Goal: Check status: Check status

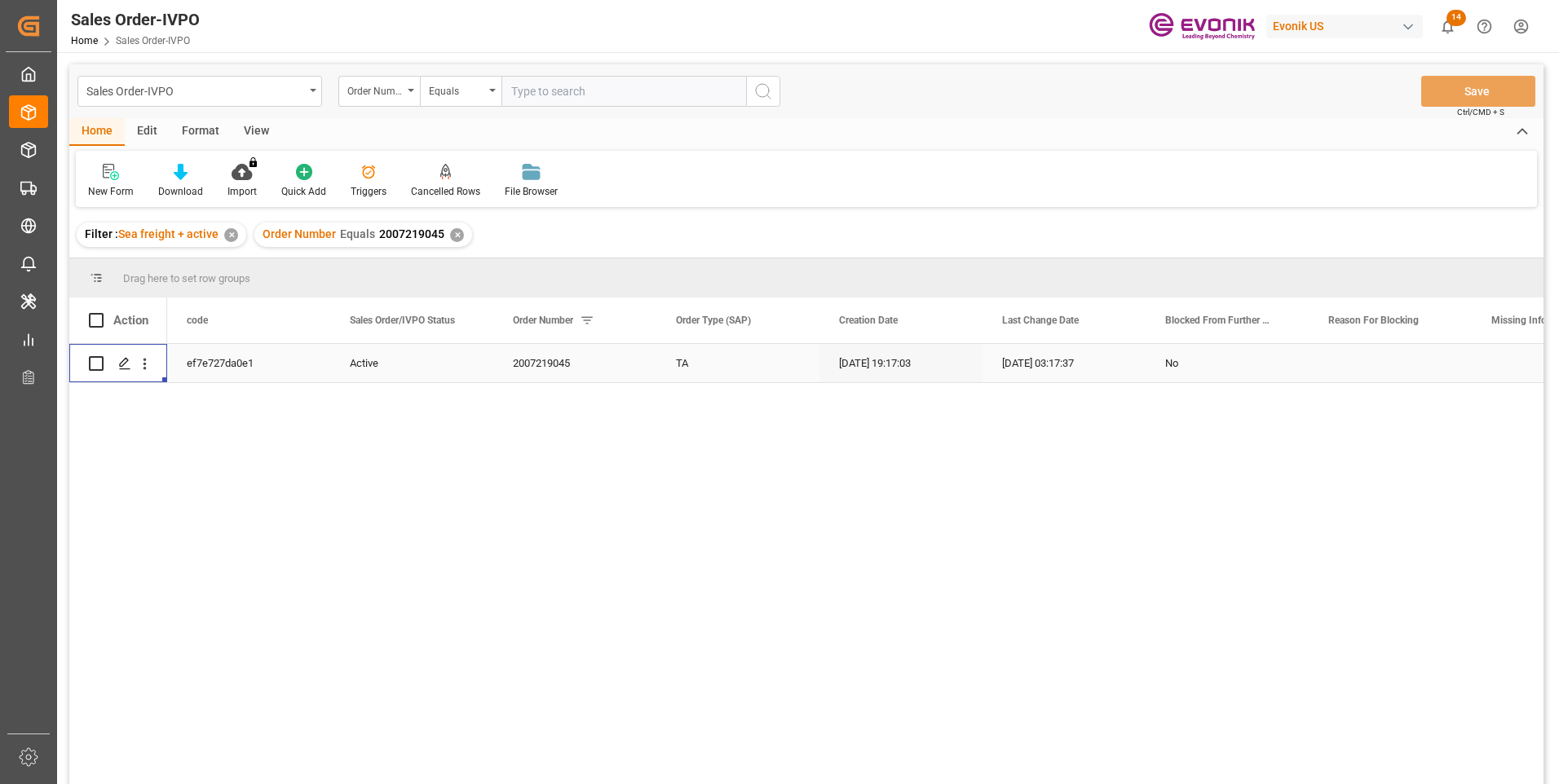
click at [536, 87] on input "text" at bounding box center [624, 91] width 245 height 31
paste input "260011735"
type input "260011735"
click at [754, 71] on div "Sales Order-IVPO Order Number Equals 260011735 Save Ctrl/CMD + S" at bounding box center [807, 91] width 1474 height 54
click at [764, 84] on circle "search button" at bounding box center [762, 90] width 13 height 13
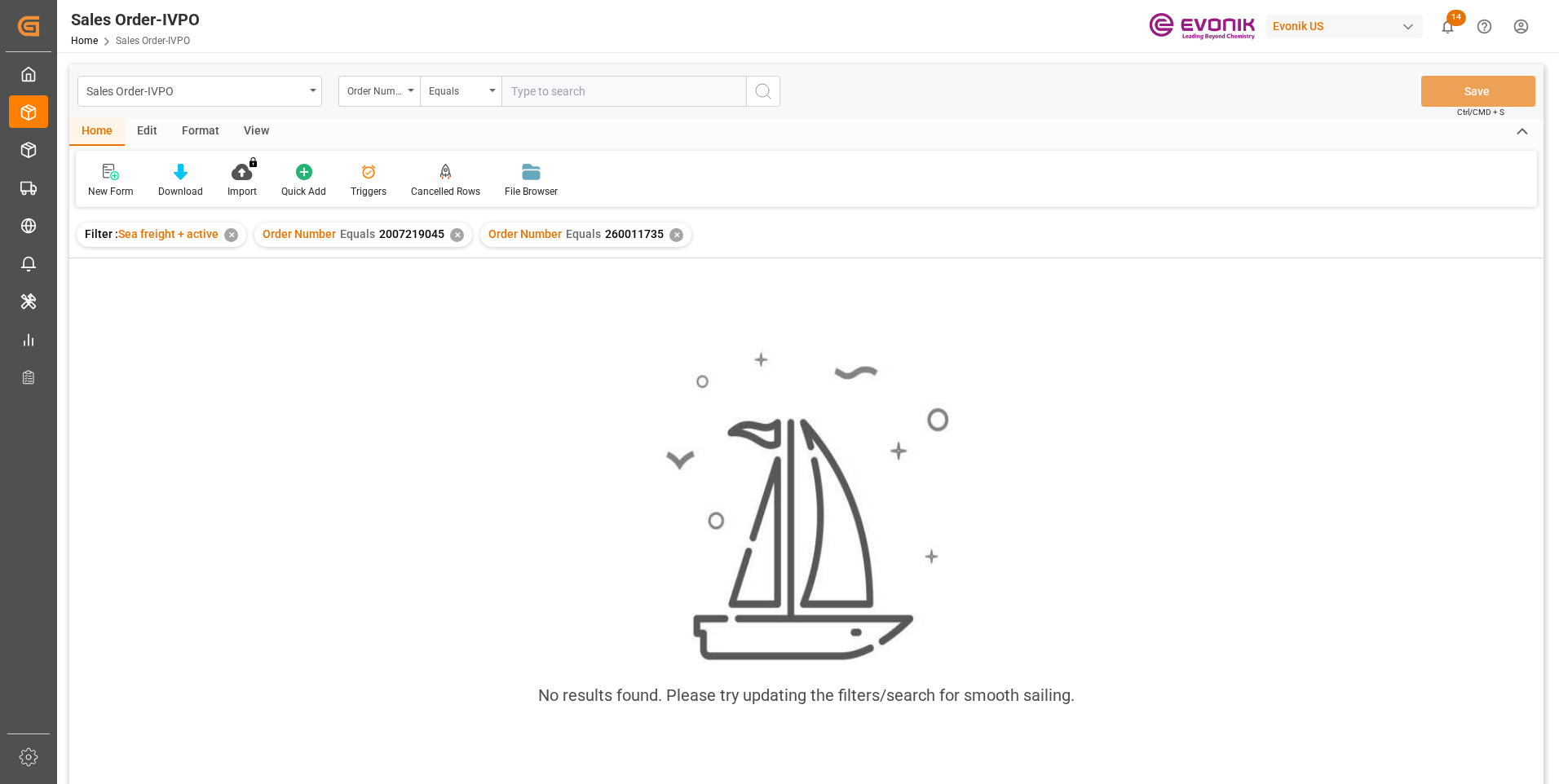
click at [455, 236] on div "✕" at bounding box center [457, 236] width 14 height 14
click at [444, 230] on div "✕" at bounding box center [451, 236] width 14 height 14
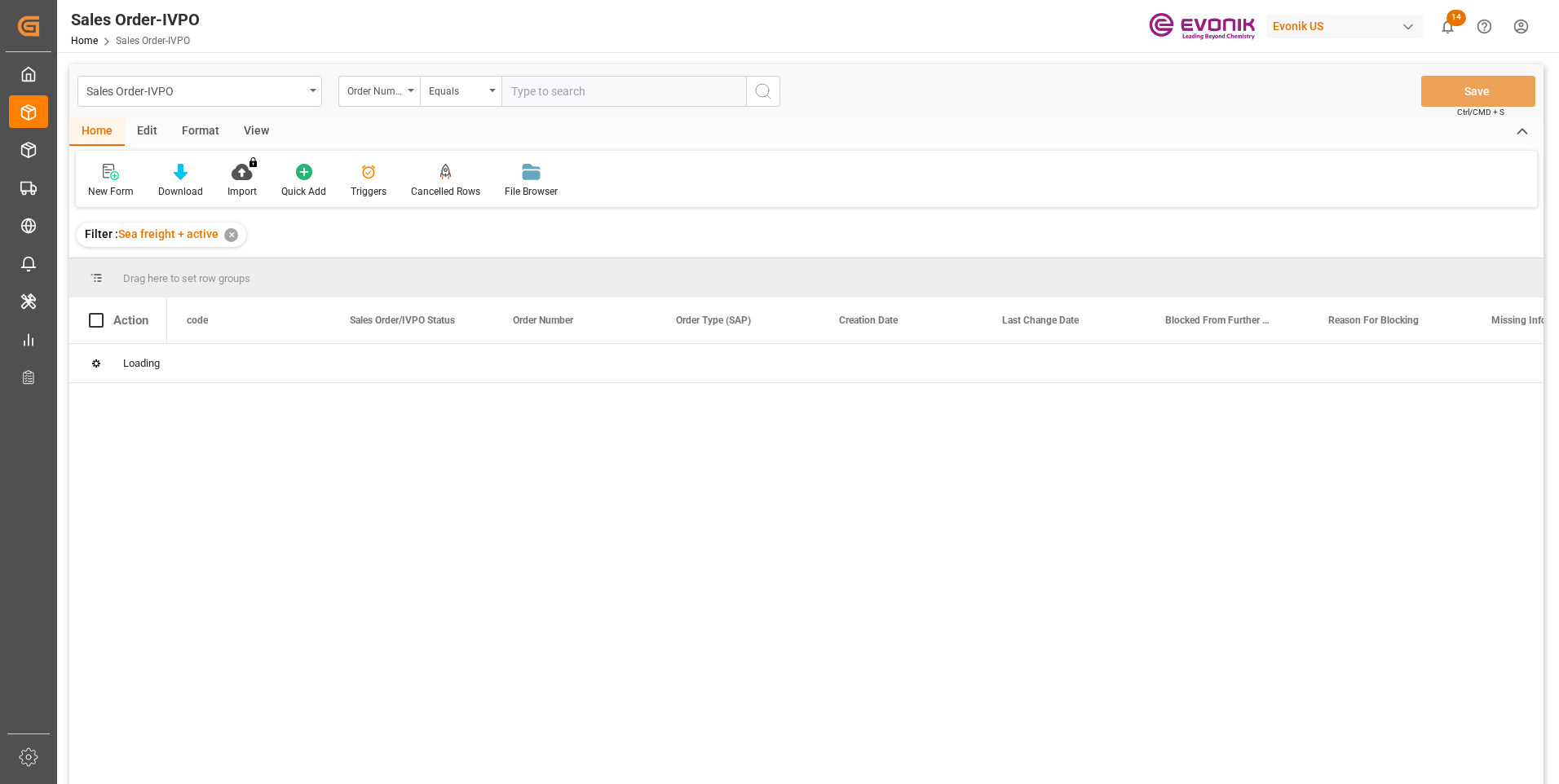
click at [530, 88] on input "text" at bounding box center [624, 91] width 245 height 31
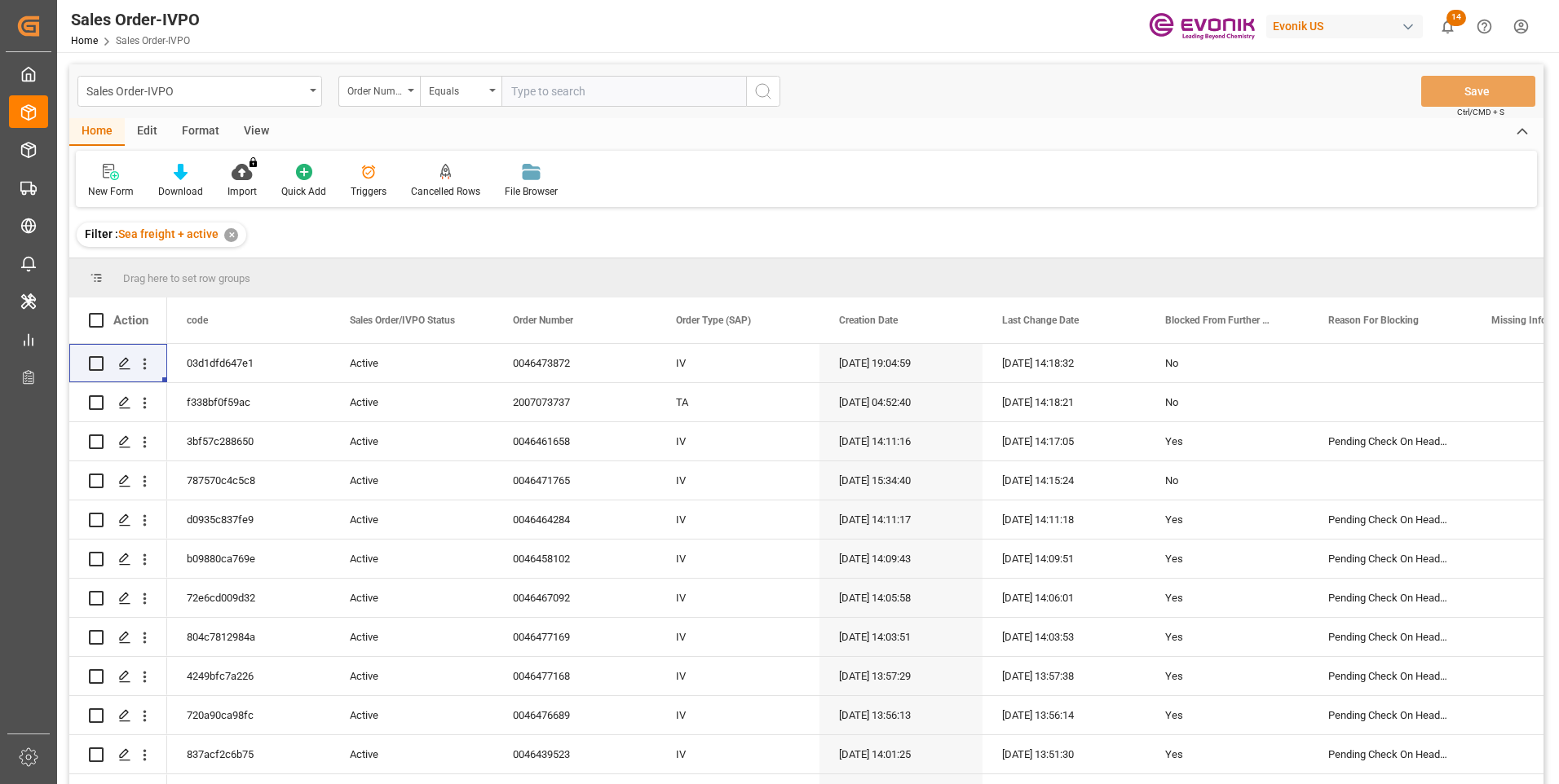
paste input "260011735"
type input "260011735"
click at [771, 89] on icon "search button" at bounding box center [763, 91] width 20 height 20
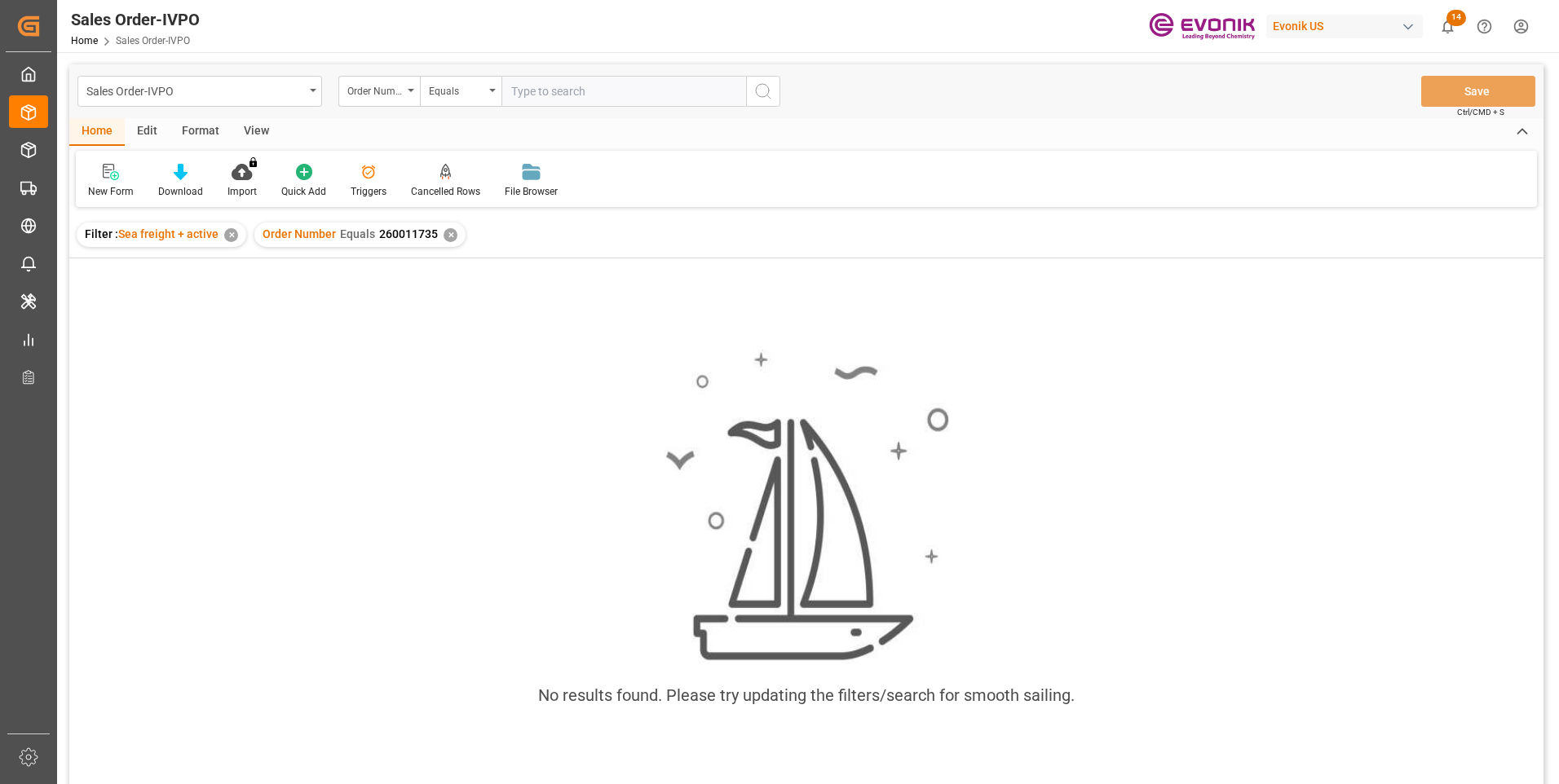
click at [538, 88] on input "text" at bounding box center [624, 91] width 245 height 31
paste input "0046474677"
type input "0046474677"
click at [761, 94] on icon "search button" at bounding box center [763, 91] width 20 height 20
click at [446, 234] on div "✕" at bounding box center [451, 236] width 14 height 14
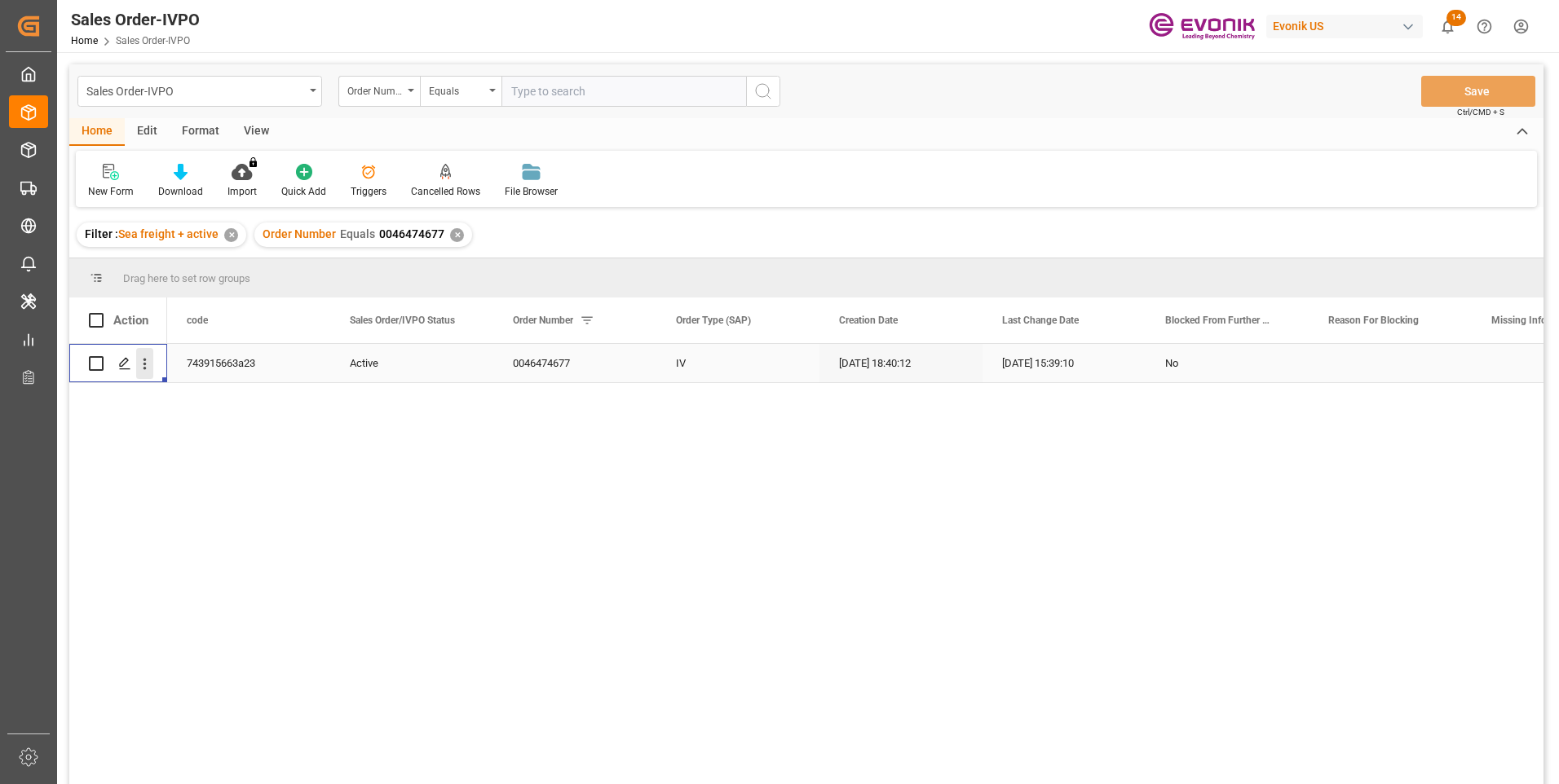
click at [145, 366] on icon "open menu" at bounding box center [144, 363] width 17 height 17
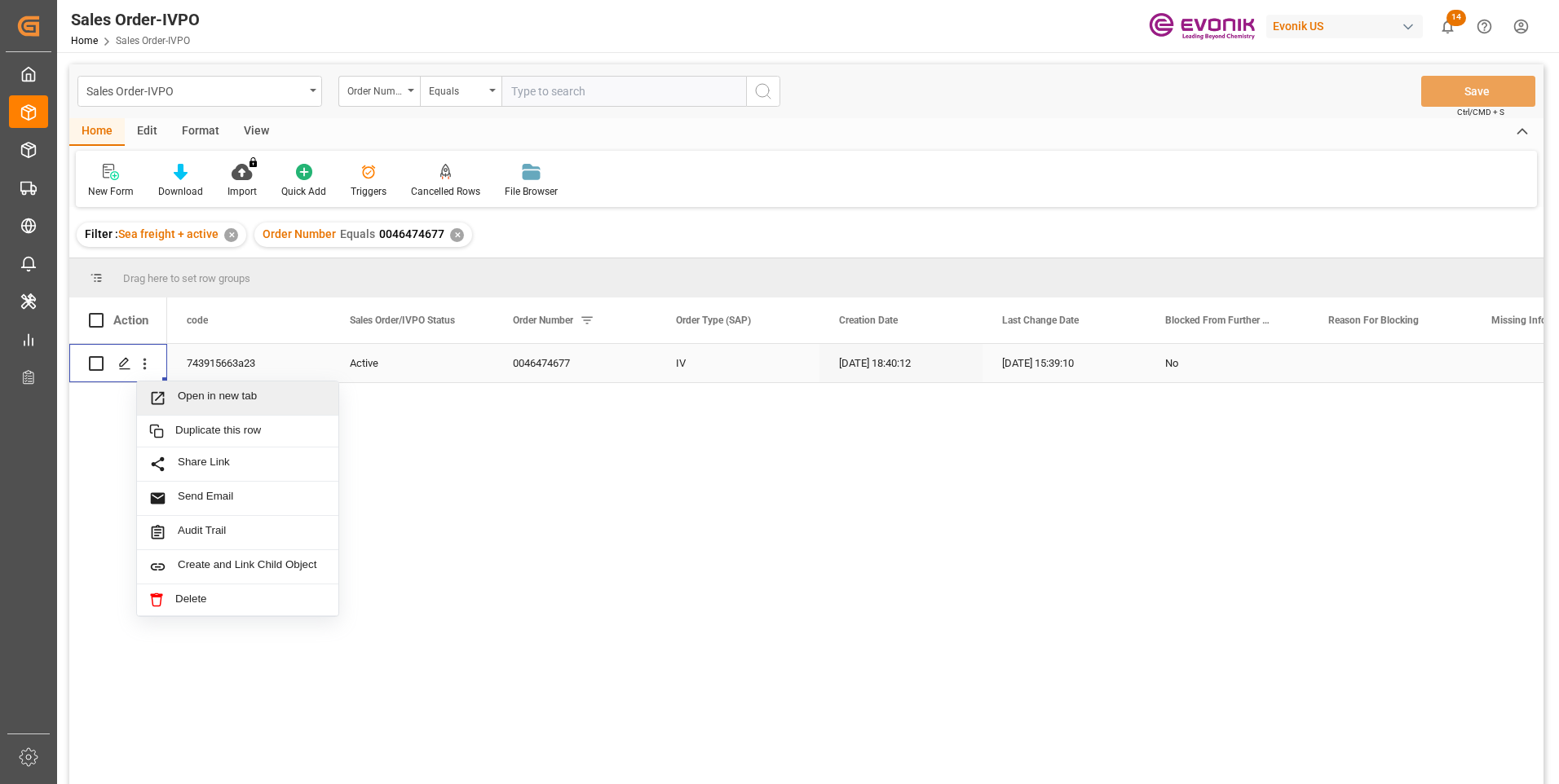
click at [172, 399] on span "Press SPACE to select this row." at bounding box center [163, 397] width 29 height 17
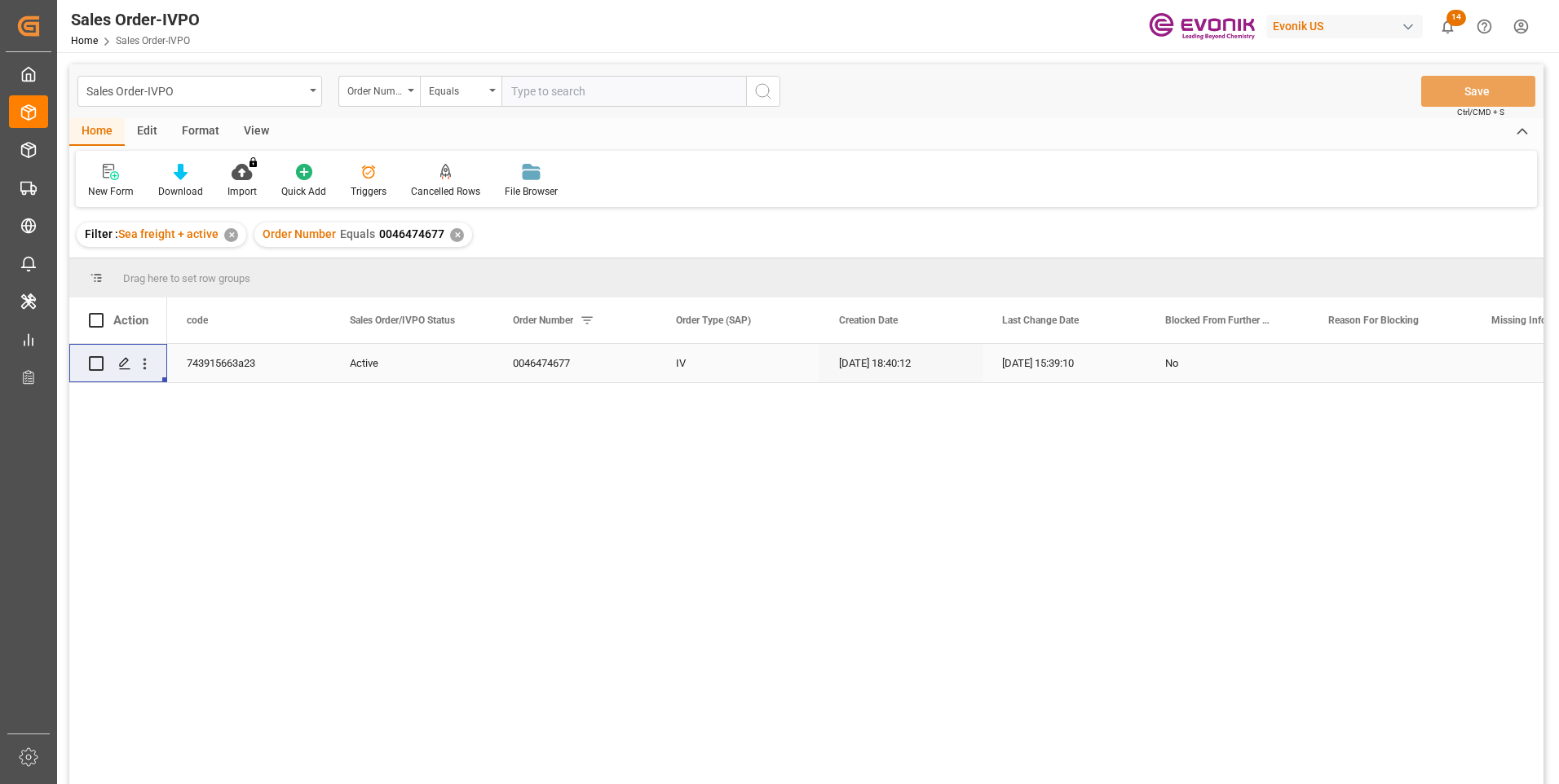
click at [535, 90] on input "text" at bounding box center [624, 91] width 245 height 31
paste input "0046474676"
type input "0046474676"
click at [757, 89] on icon "search button" at bounding box center [763, 91] width 20 height 20
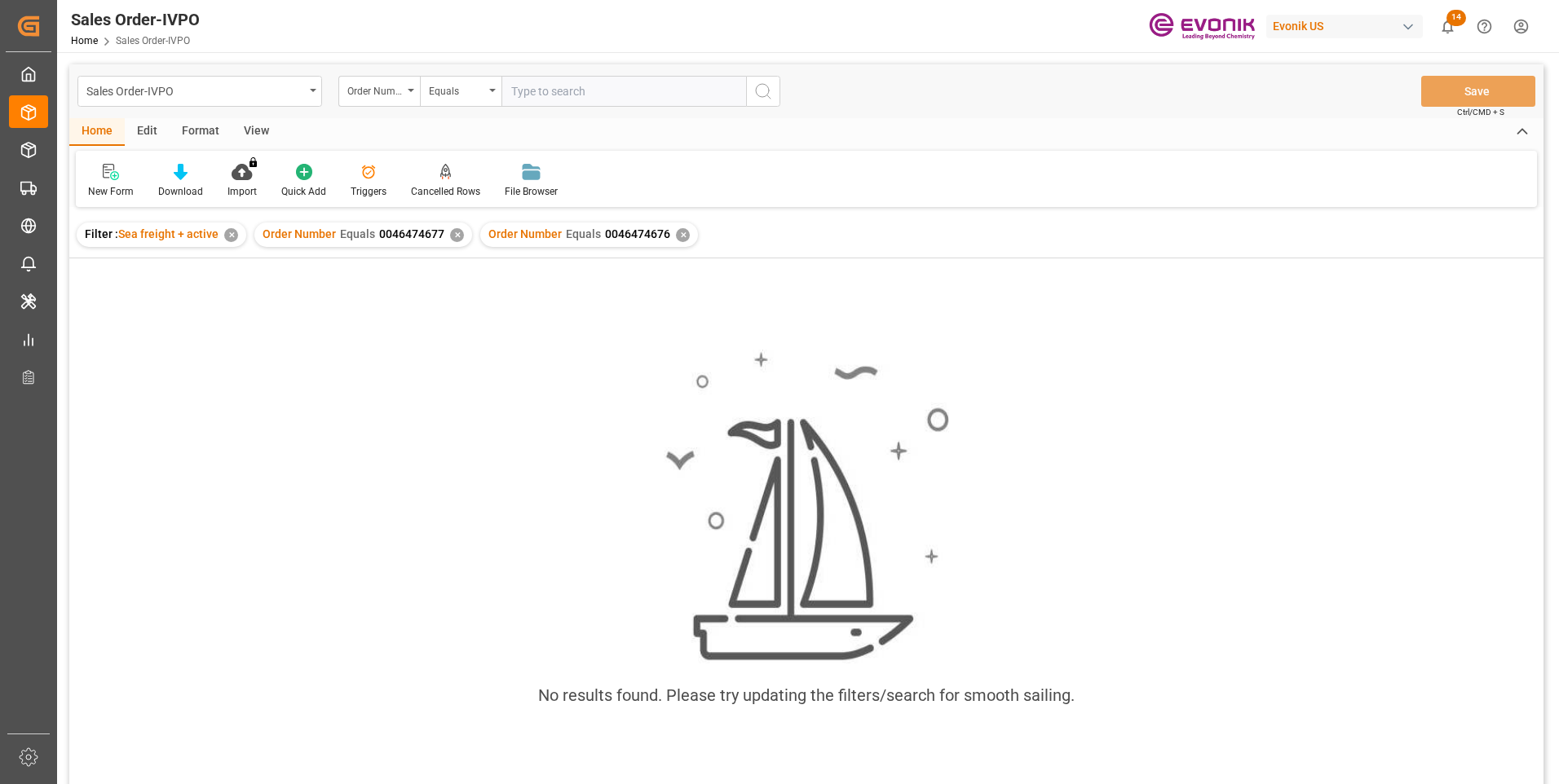
click at [453, 233] on div "✕" at bounding box center [457, 236] width 14 height 14
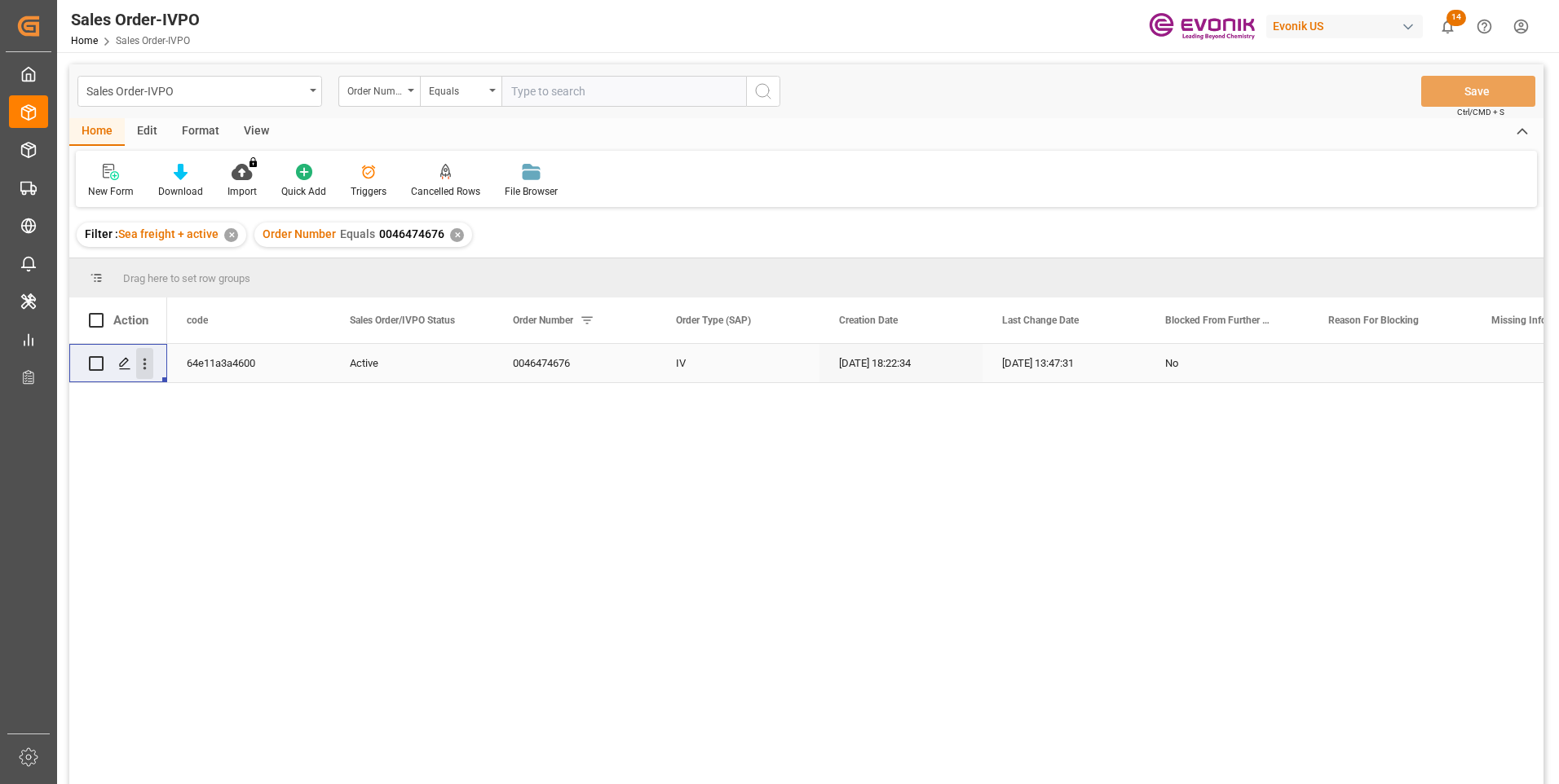
click at [147, 363] on icon "open menu" at bounding box center [144, 363] width 17 height 17
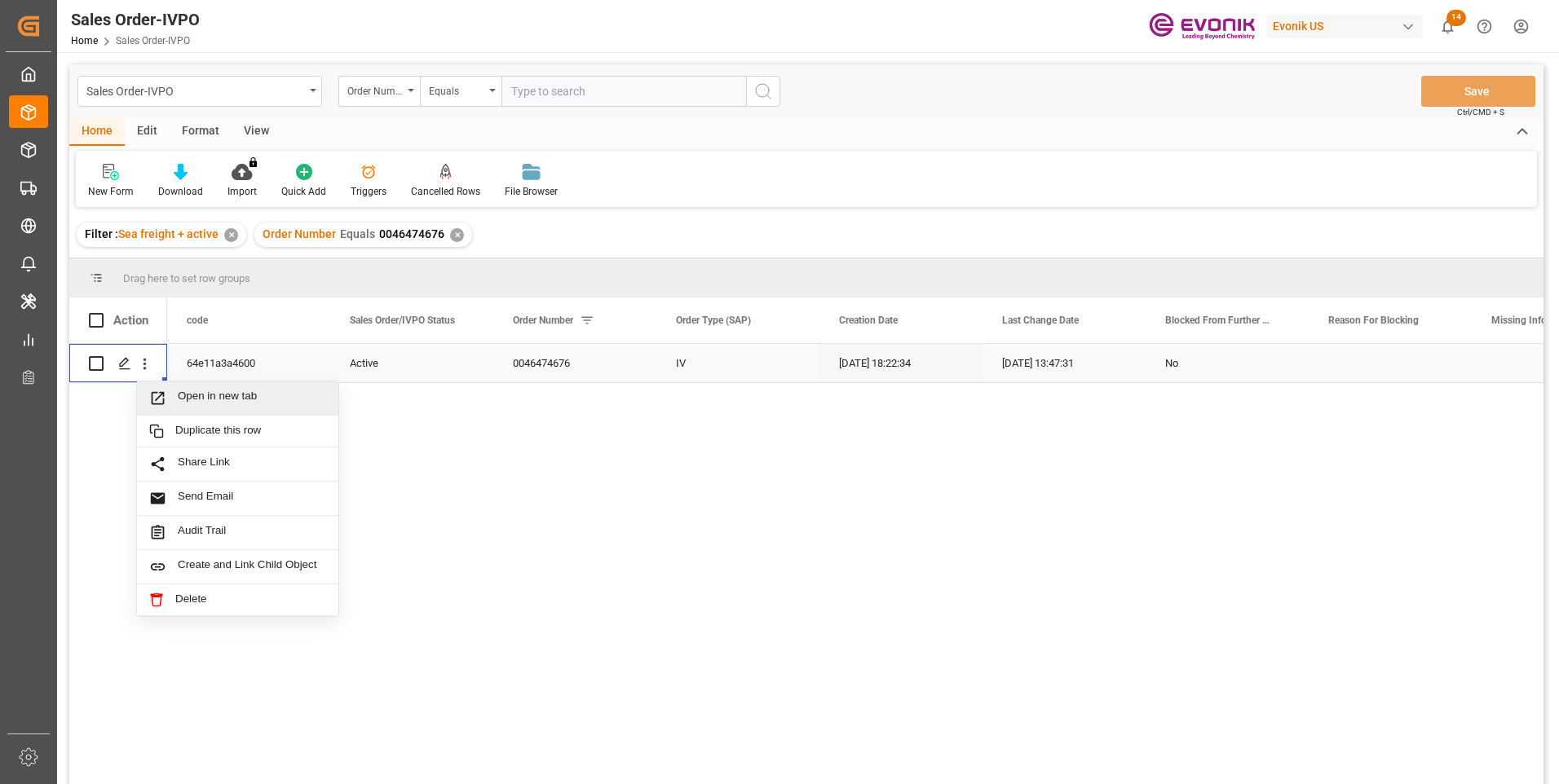
click at [189, 396] on span "Open in new tab" at bounding box center [252, 397] width 148 height 17
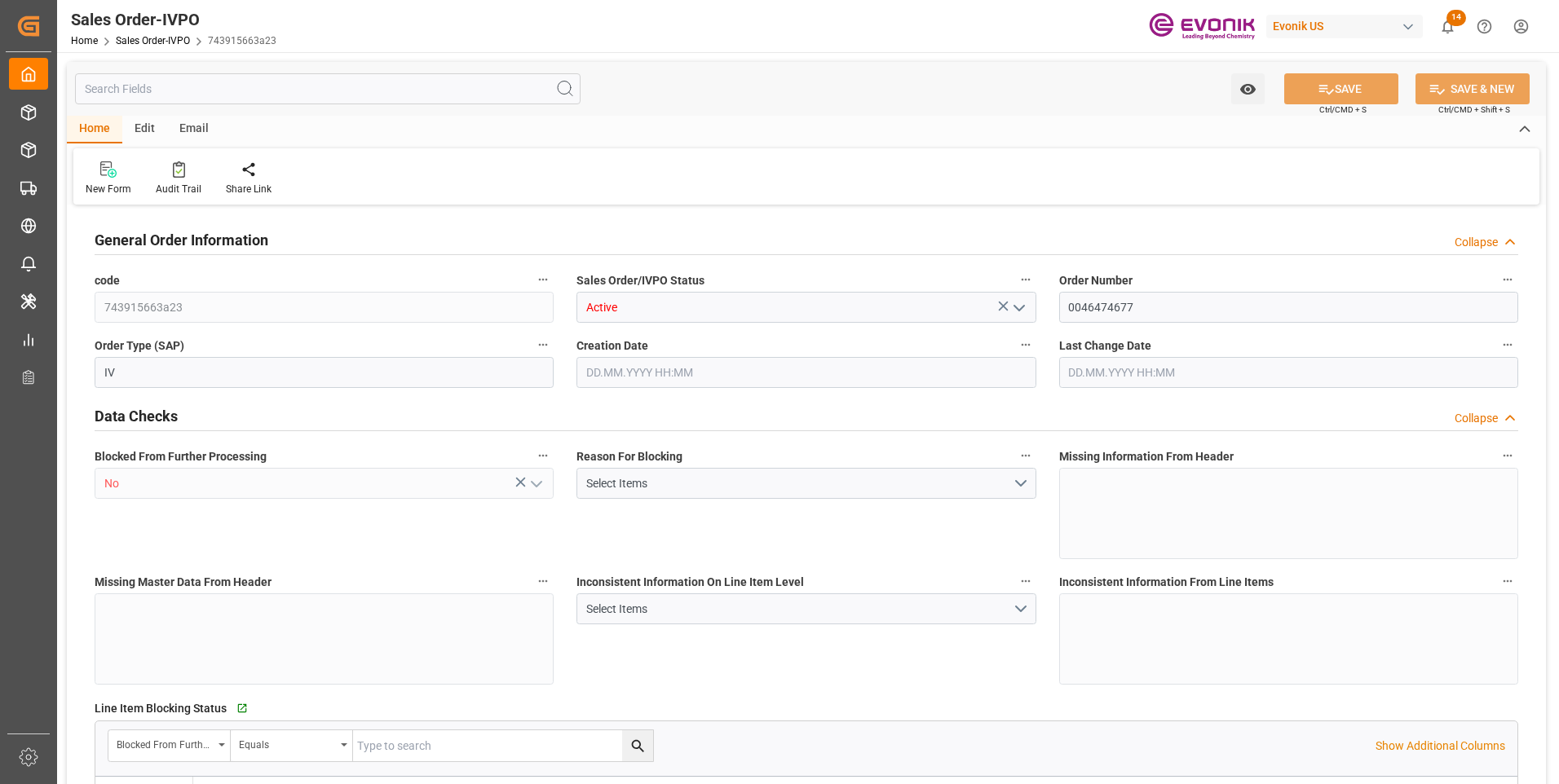
type input "ZADUR"
type input "0"
type input "1"
type input "2"
type input "1"
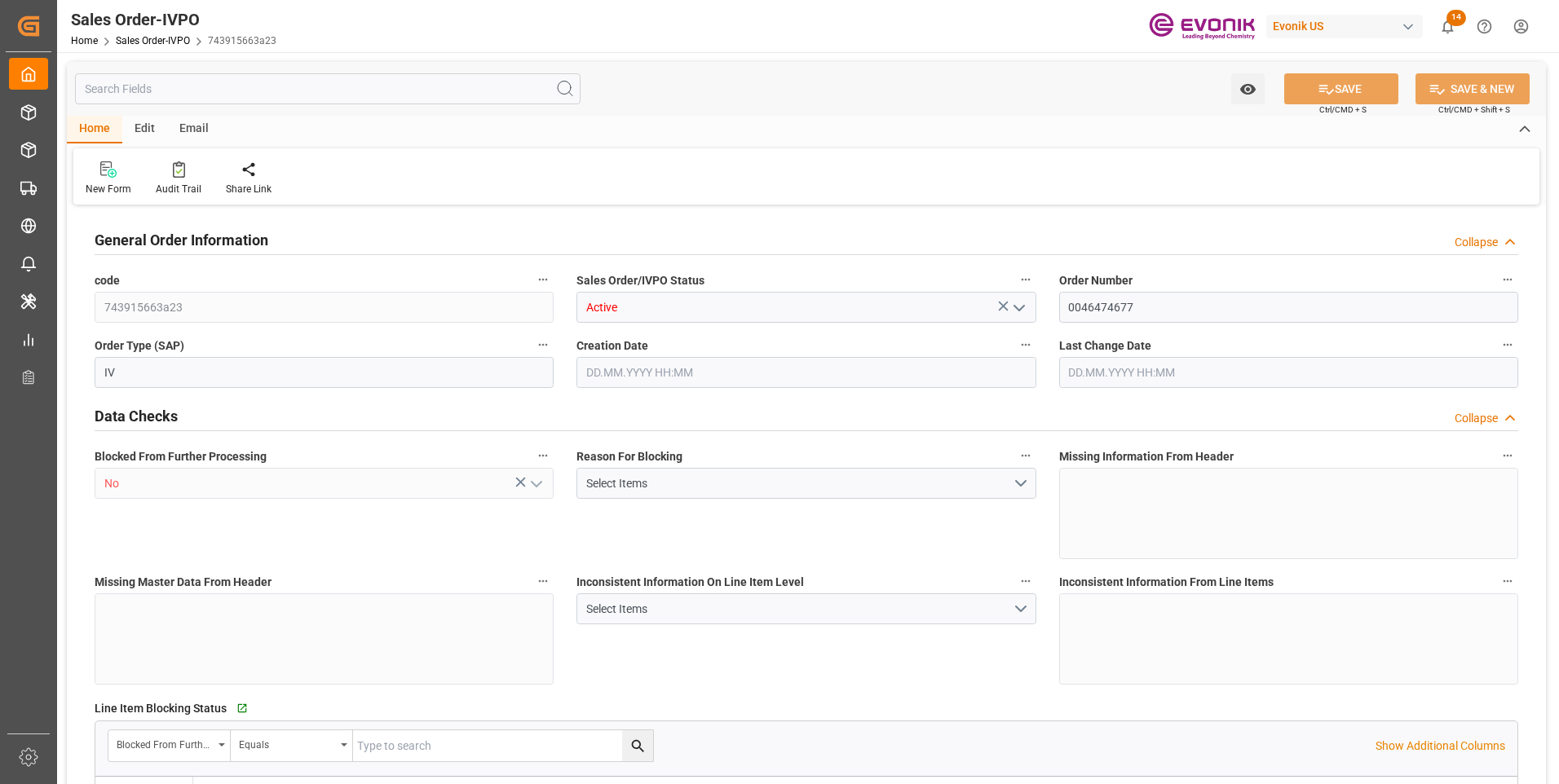
type input "19798"
type input "5.64"
type input "17000"
type input "30"
type input "[DATE] 18:40"
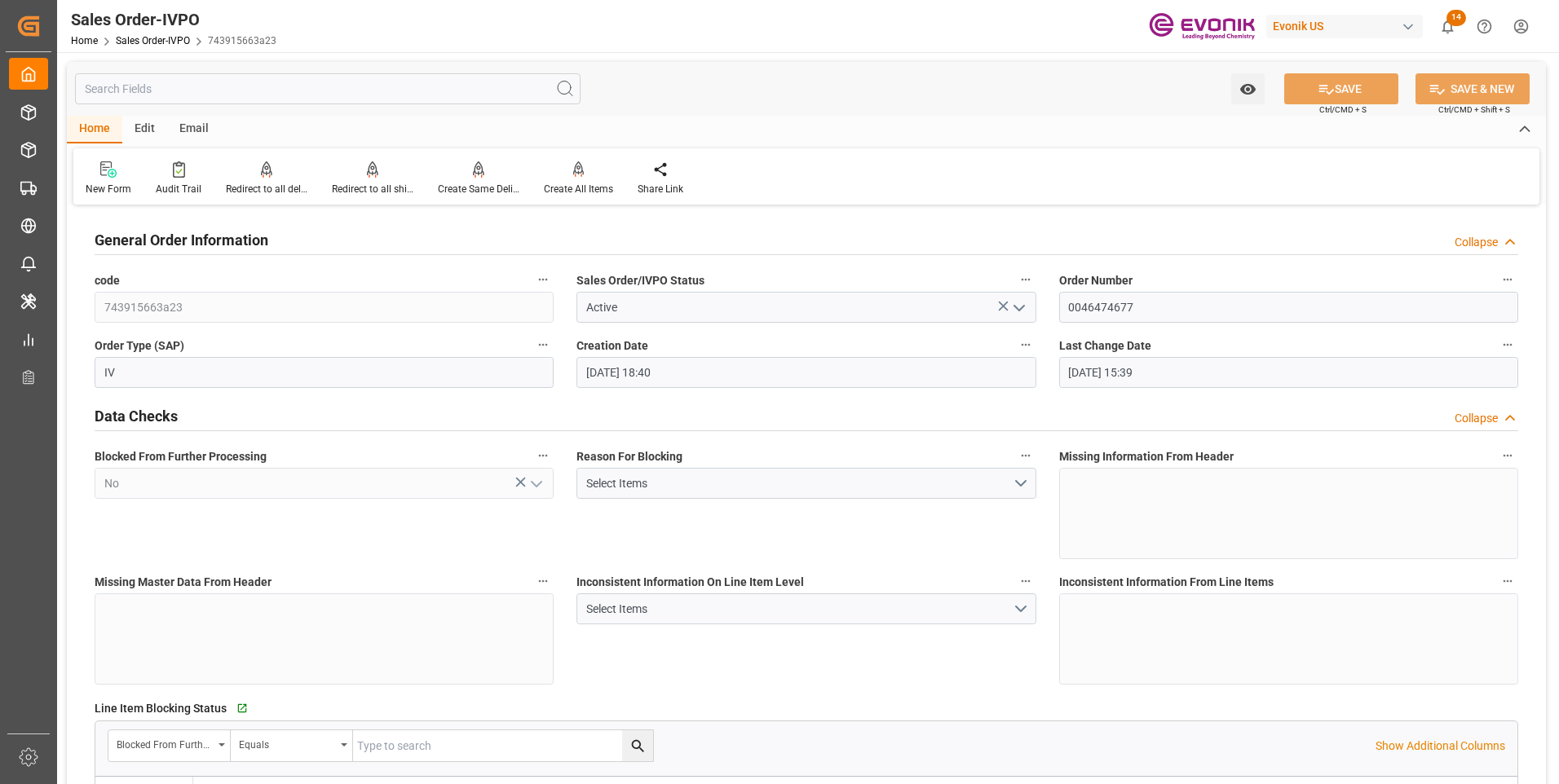
type input "[DATE] 15:39"
click at [367, 92] on input "text" at bounding box center [328, 88] width 506 height 31
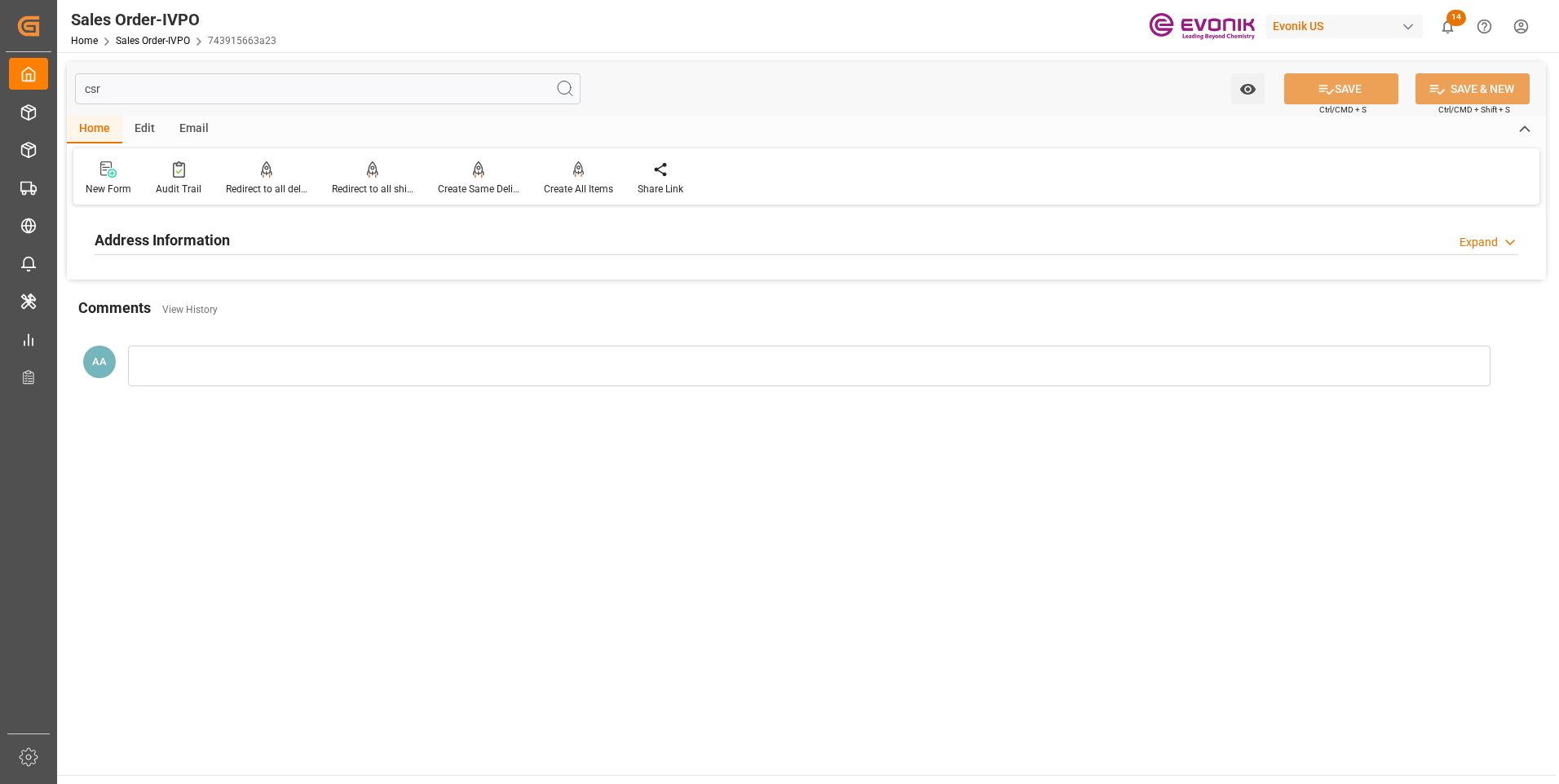
type input "csr"
click at [186, 237] on h2 "Address Information" at bounding box center [163, 240] width 136 height 22
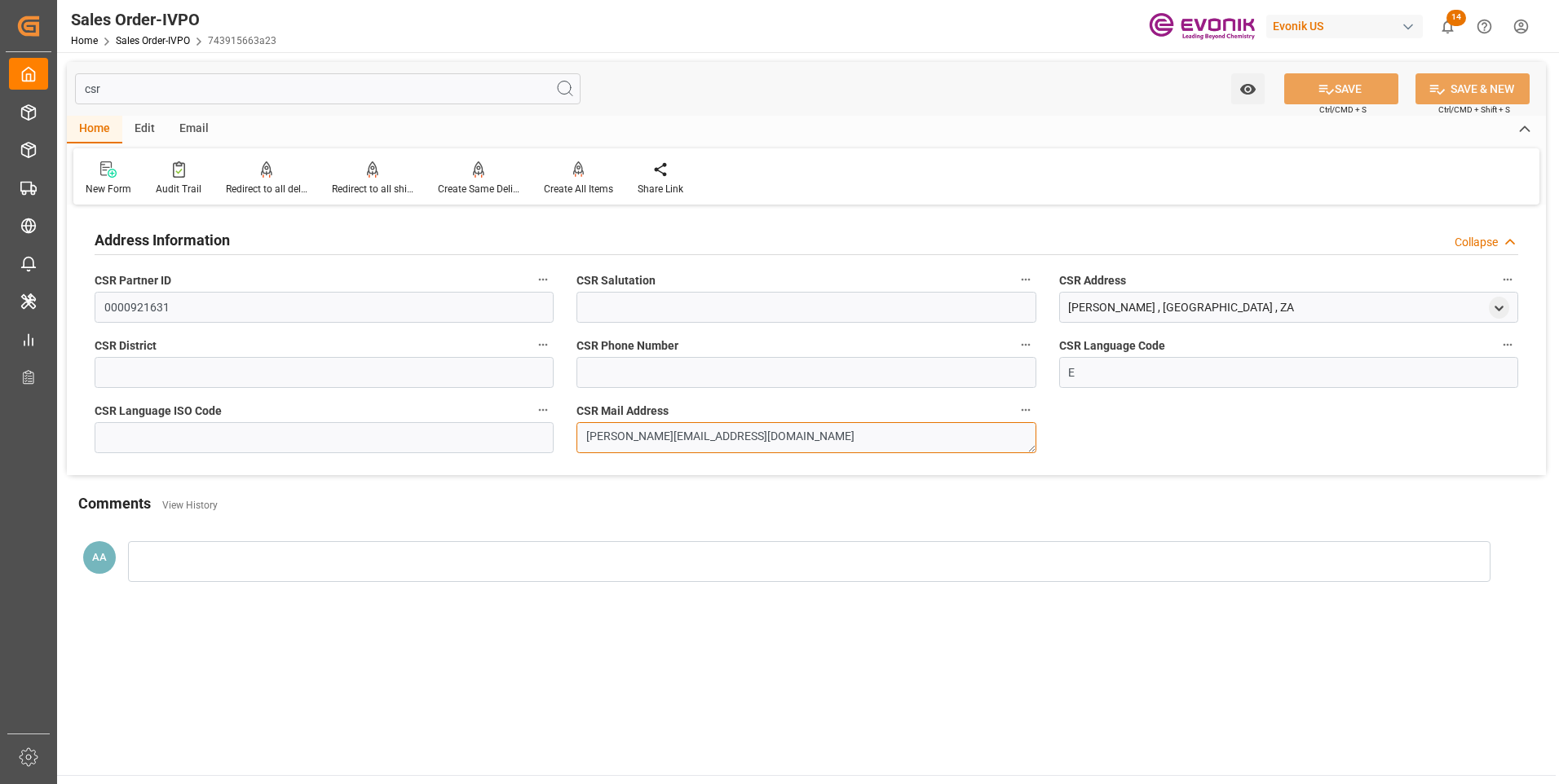
click at [623, 437] on textarea "[PERSON_NAME][EMAIL_ADDRESS][DOMAIN_NAME]" at bounding box center [806, 438] width 459 height 31
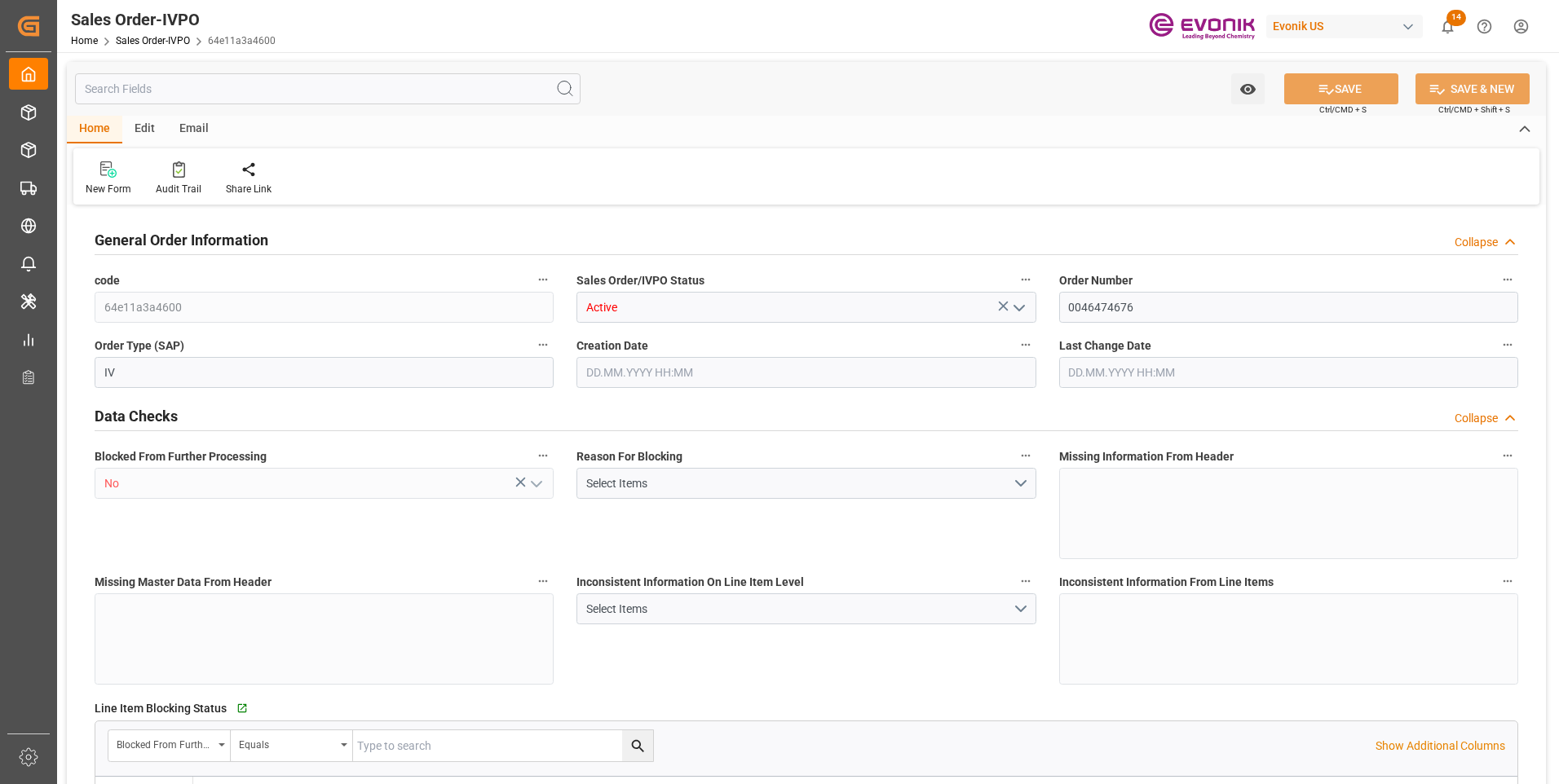
type input "ZADUR"
type input "0"
type input "1"
type input "2"
type input "1"
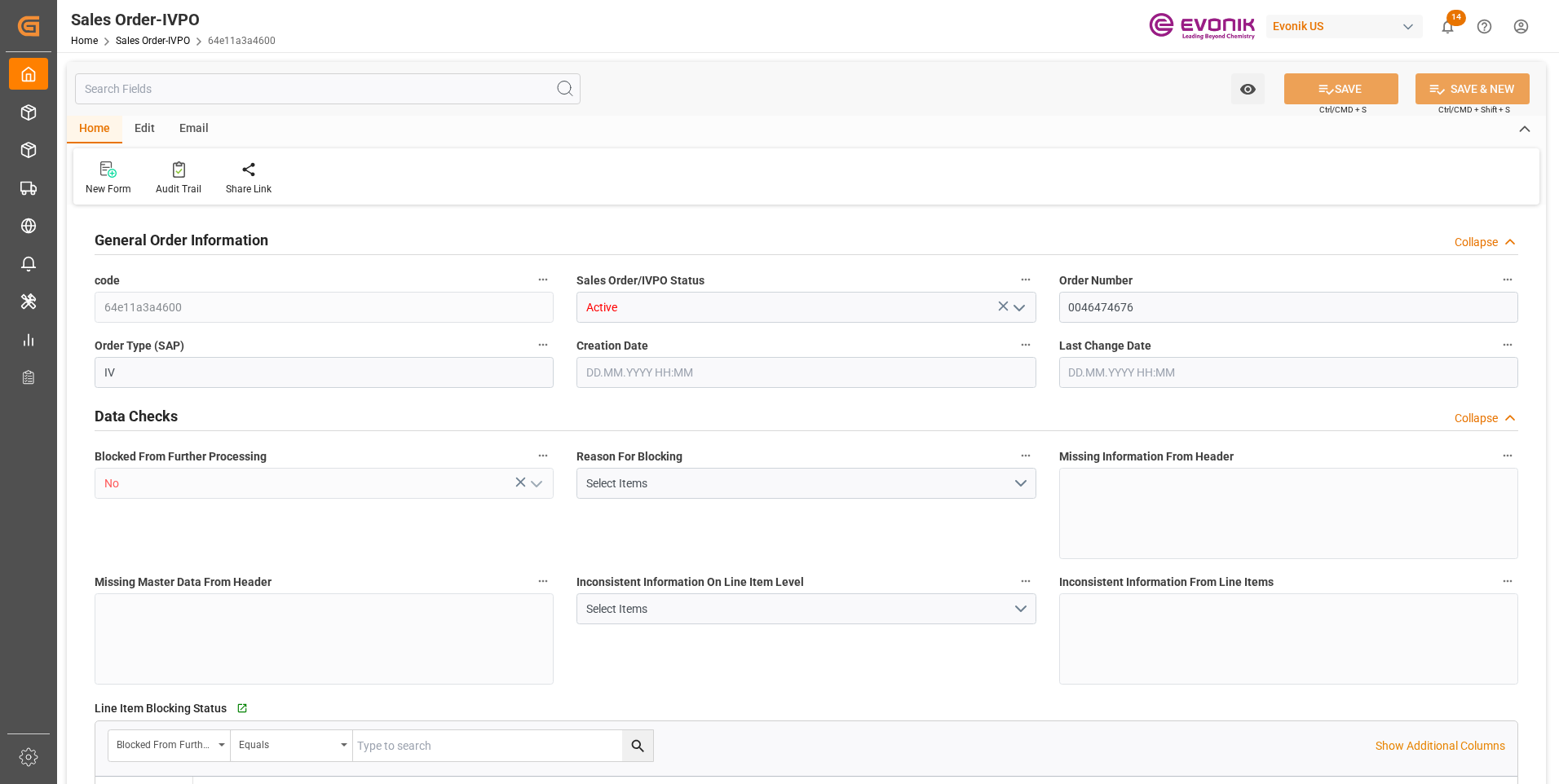
type input "19798"
type input "17.8623"
type input "17000"
type input "30"
type input "23.09.2025 18:22"
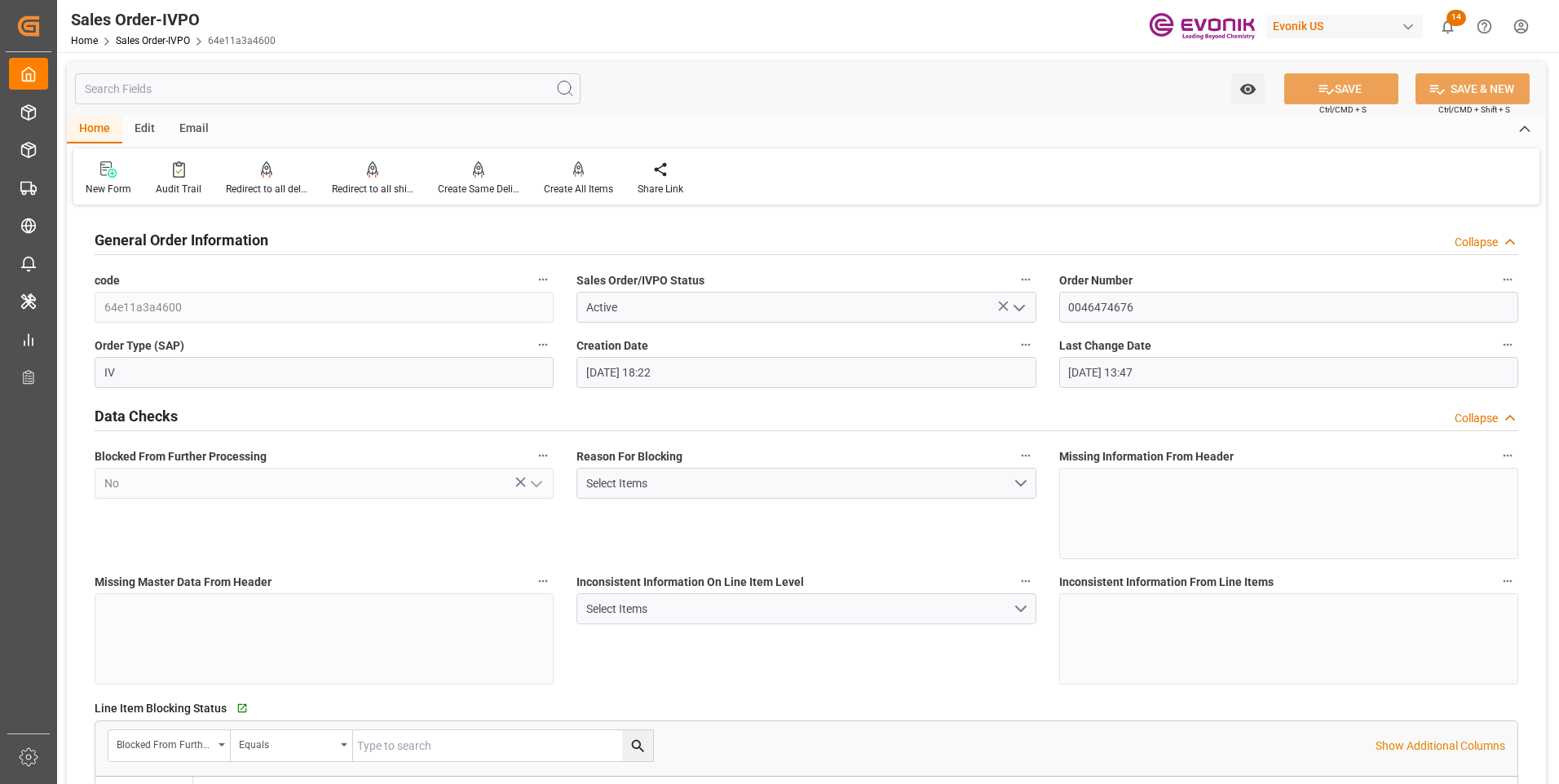
type input "10.10.2025 13:47"
click at [160, 89] on input "text" at bounding box center [328, 88] width 506 height 31
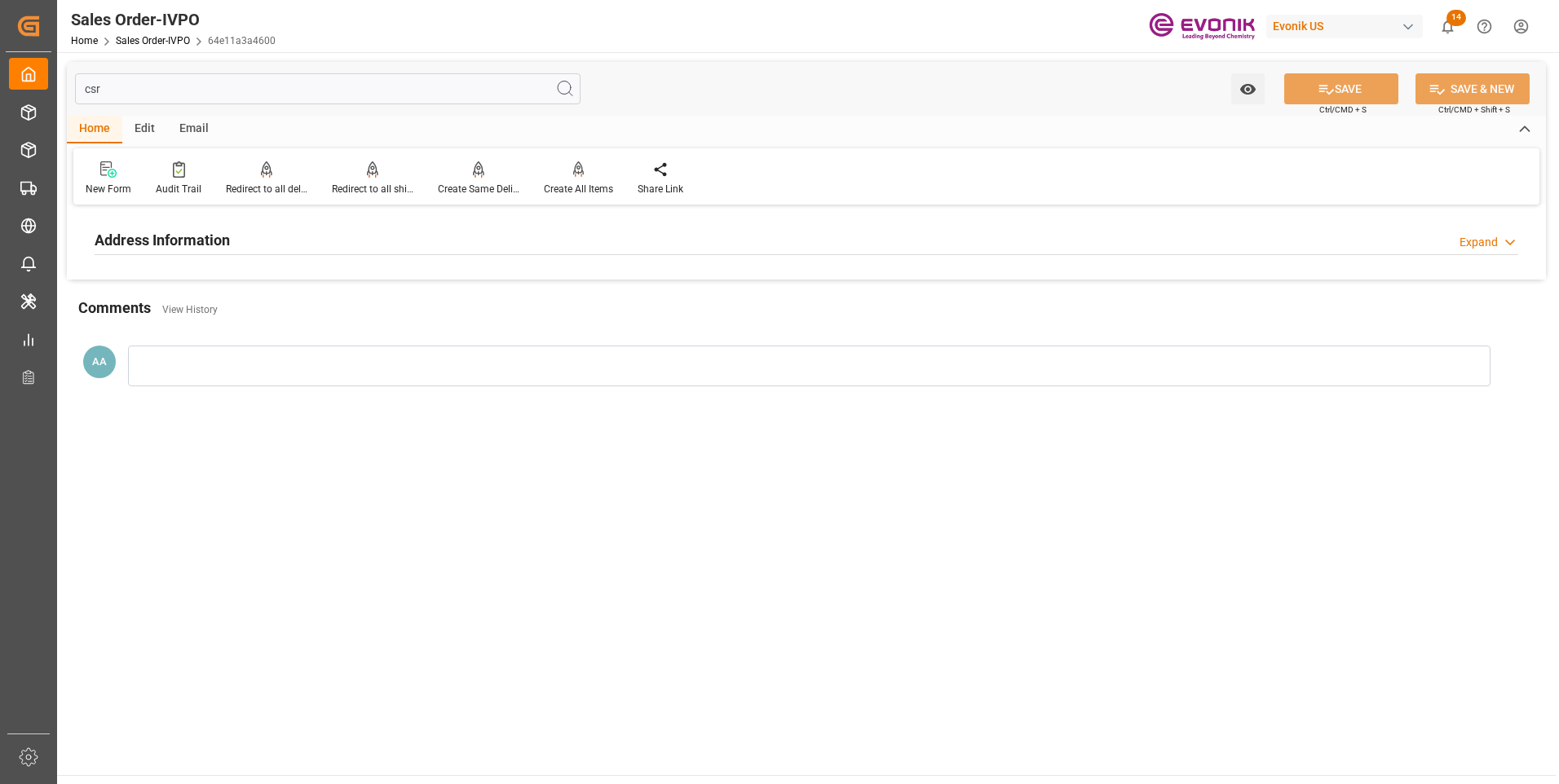
type input "csr"
click at [186, 238] on h2 "Address Information" at bounding box center [163, 240] width 136 height 22
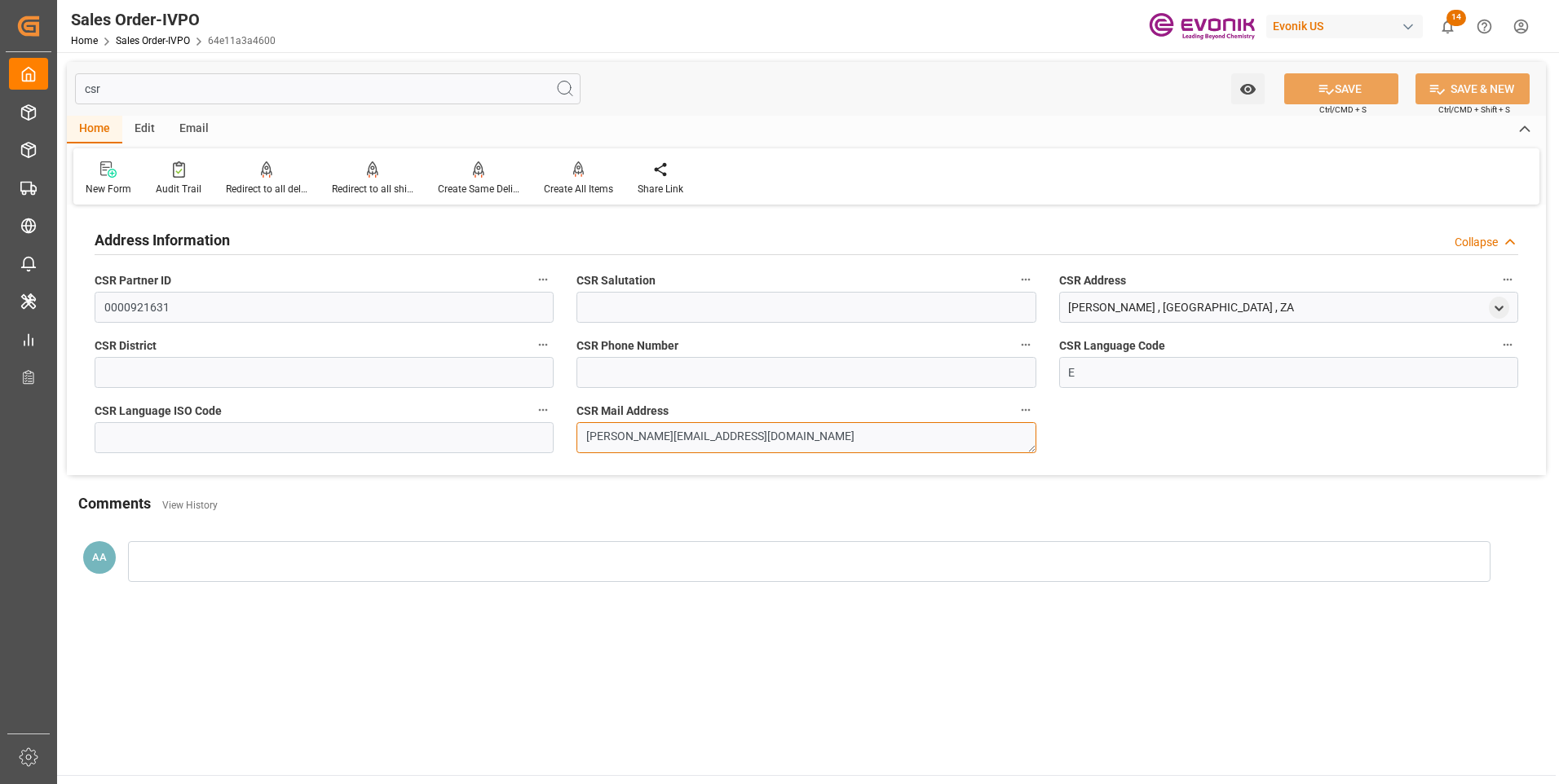
click at [668, 436] on textarea "[PERSON_NAME][EMAIL_ADDRESS][DOMAIN_NAME]" at bounding box center [806, 438] width 459 height 31
